Goal: Task Accomplishment & Management: Complete application form

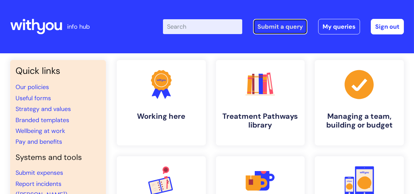
click at [274, 28] on link "Submit a query" at bounding box center [280, 27] width 54 height 16
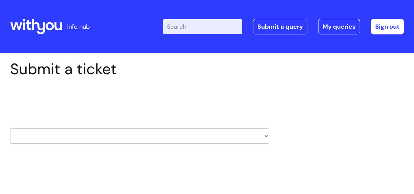
scroll to position [36, 0]
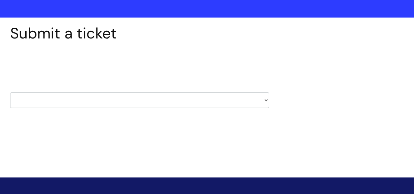
click at [263, 96] on select "HR / People IT and Support Clinical Drug Alerts Finance Accounts Data Support T…" at bounding box center [139, 100] width 259 height 16
select select "it_and_support"
click at [10, 92] on select "HR / People IT and Support Clinical Drug Alerts Finance Accounts Data Support T…" at bounding box center [139, 100] width 259 height 16
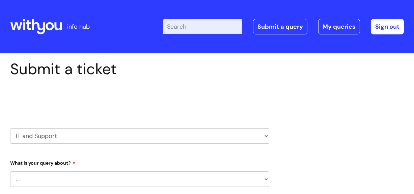
select select "80004286559"
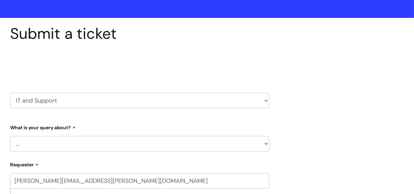
scroll to position [36, 0]
click at [83, 141] on select "... Mobile Phone Reset & MFA Accounts, Starters and Leavers IT Hardware issue I…" at bounding box center [139, 144] width 259 height 16
click at [264, 142] on select "... Mobile Phone Reset & MFA Accounts, Starters and Leavers IT Hardware issue I…" at bounding box center [139, 144] width 259 height 16
select select "Something Else"
click at [10, 136] on select "... Mobile Phone Reset & MFA Accounts, Starters and Leavers IT Hardware issue I…" at bounding box center [139, 144] width 259 height 16
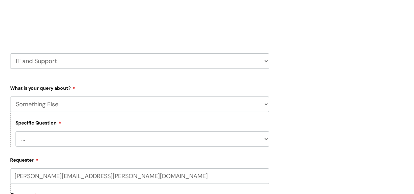
scroll to position [90, 0]
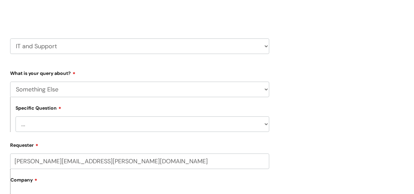
click at [172, 125] on select "... My problem is not listed" at bounding box center [143, 124] width 254 height 16
select select "My problem is not listed"
click at [16, 116] on select "... My problem is not listed" at bounding box center [143, 124] width 254 height 16
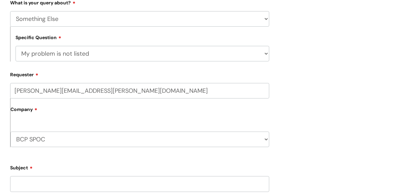
scroll to position [216, 0]
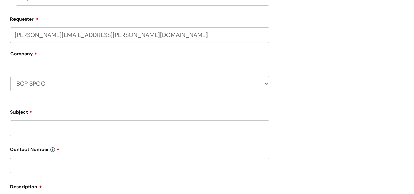
click at [63, 127] on input "Subject" at bounding box center [139, 128] width 259 height 16
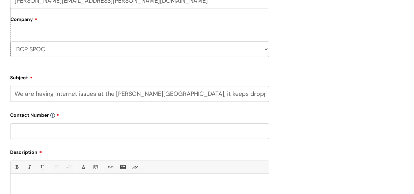
scroll to position [252, 0]
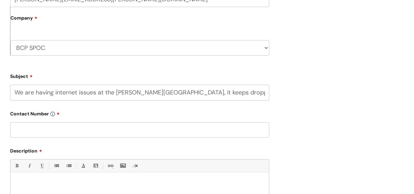
type input "We are having internet issues at the [PERSON_NAME][GEOGRAPHIC_DATA], it keeps d…"
click at [32, 127] on input "text" at bounding box center [139, 130] width 259 height 16
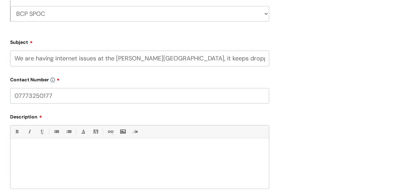
scroll to position [288, 0]
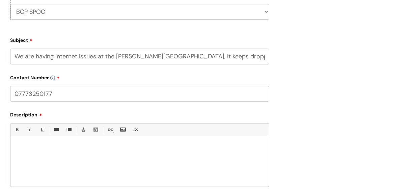
type input "07773250177"
click at [69, 56] on input "We are having internet issues at the [PERSON_NAME][GEOGRAPHIC_DATA], it keeps d…" at bounding box center [139, 57] width 259 height 16
click at [28, 163] on div at bounding box center [139, 163] width 258 height 47
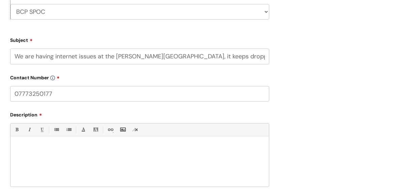
paste div
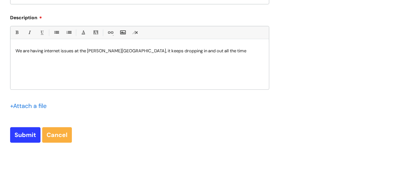
scroll to position [396, 0]
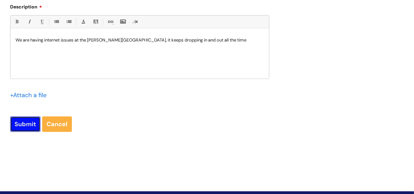
click at [25, 121] on input "Submit" at bounding box center [25, 124] width 30 height 16
type input "Please Wait..."
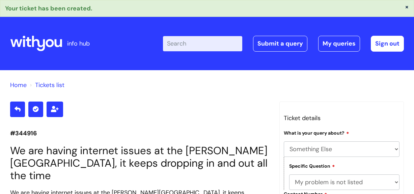
select select "Something Else"
select select "My problem is not listed"
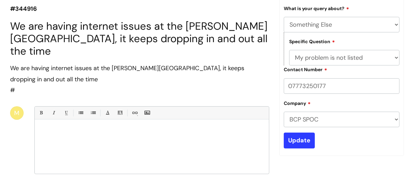
scroll to position [134, 0]
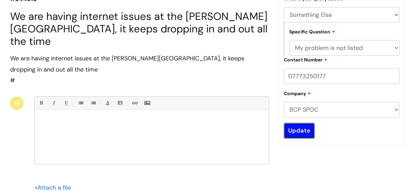
click at [291, 129] on input "Update" at bounding box center [299, 131] width 31 height 16
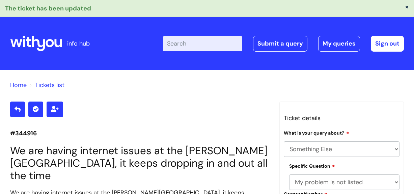
select select "Something Else"
select select "My problem is not listed"
